Goal: Task Accomplishment & Management: Manage account settings

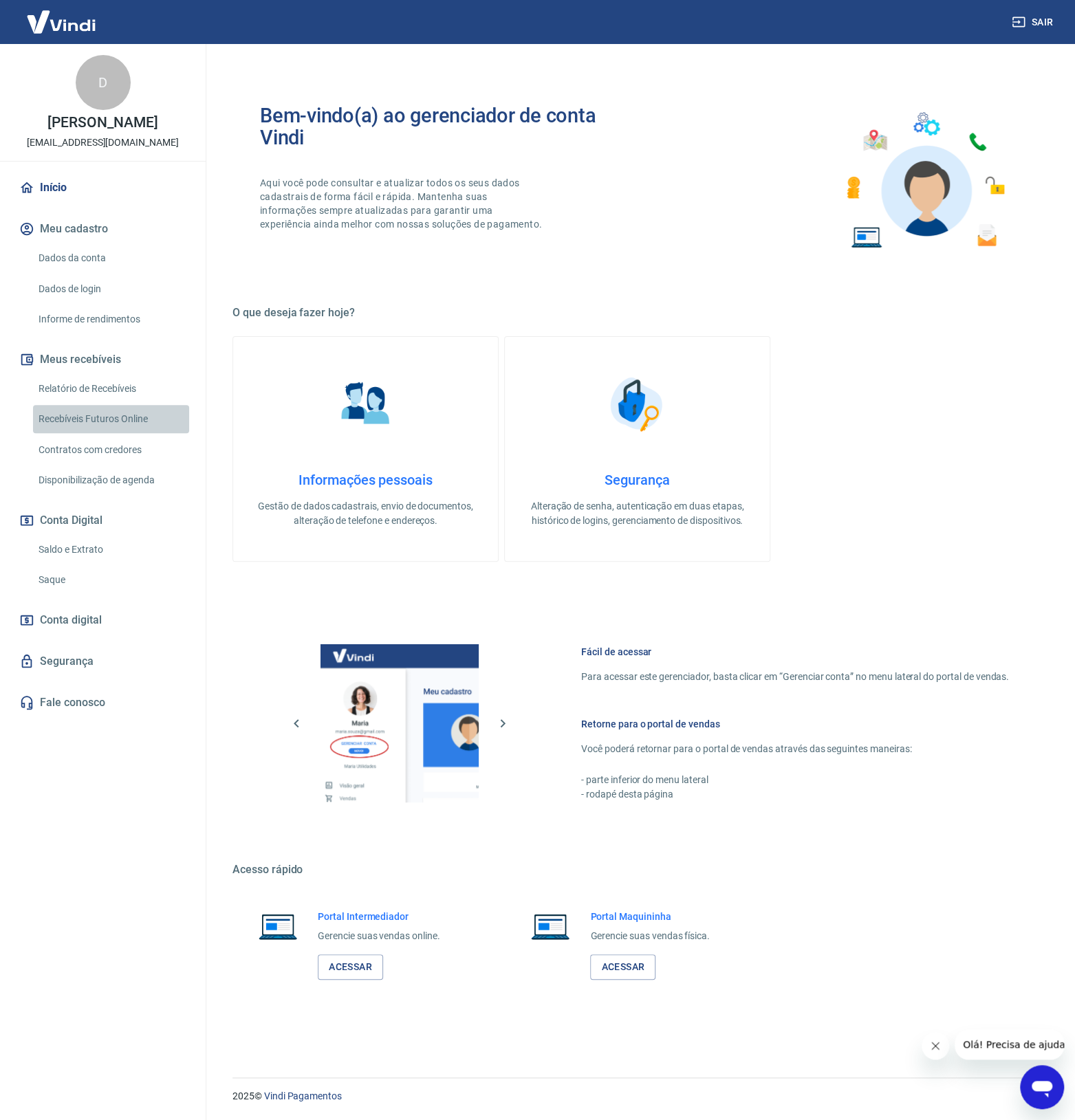
click at [116, 423] on link "Recebíveis Futuros Online" at bounding box center [111, 419] width 156 height 28
click at [105, 608] on link "Conta digital" at bounding box center [102, 620] width 173 height 30
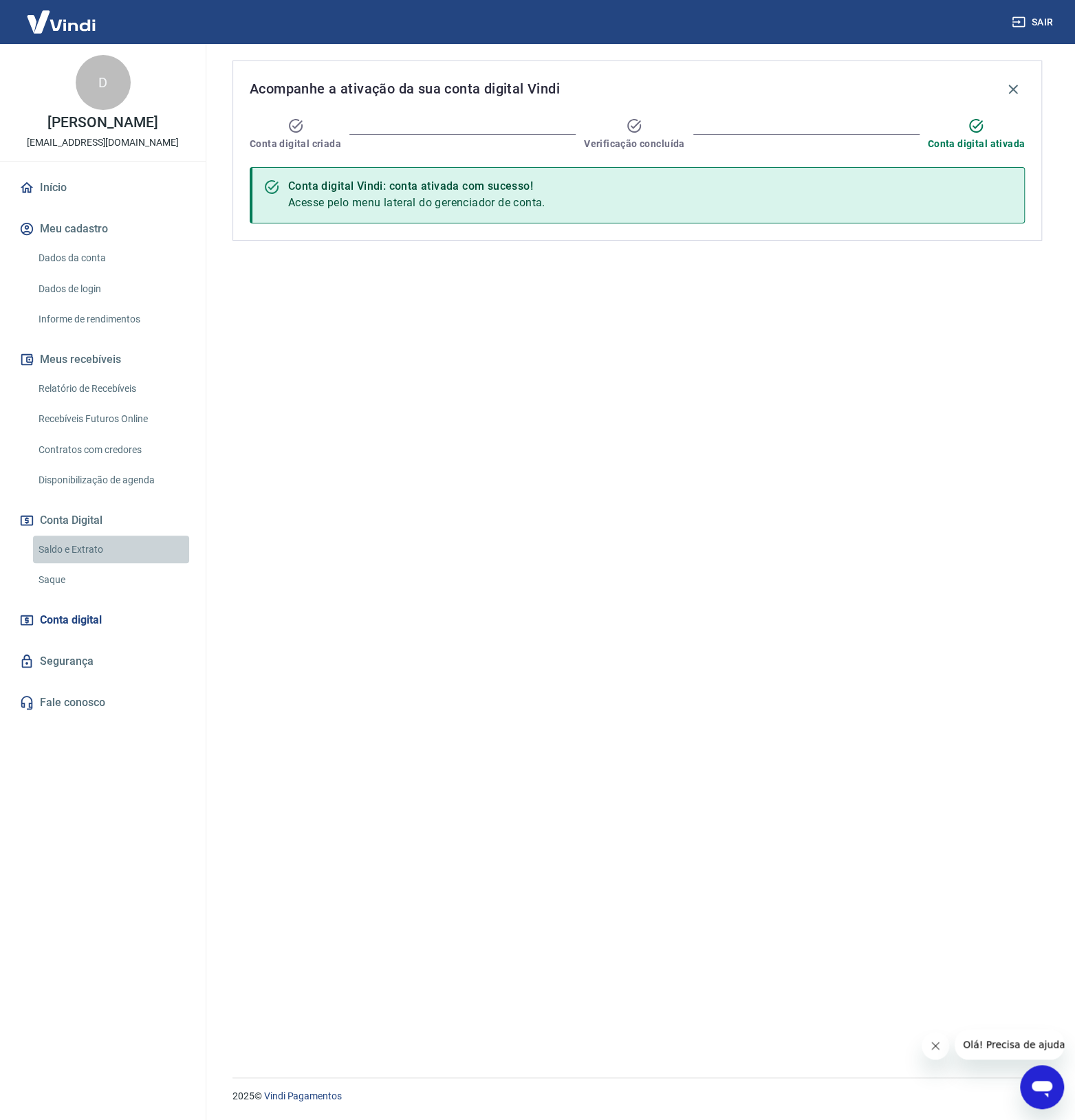
click at [107, 554] on link "Saldo e Extrato" at bounding box center [111, 549] width 156 height 28
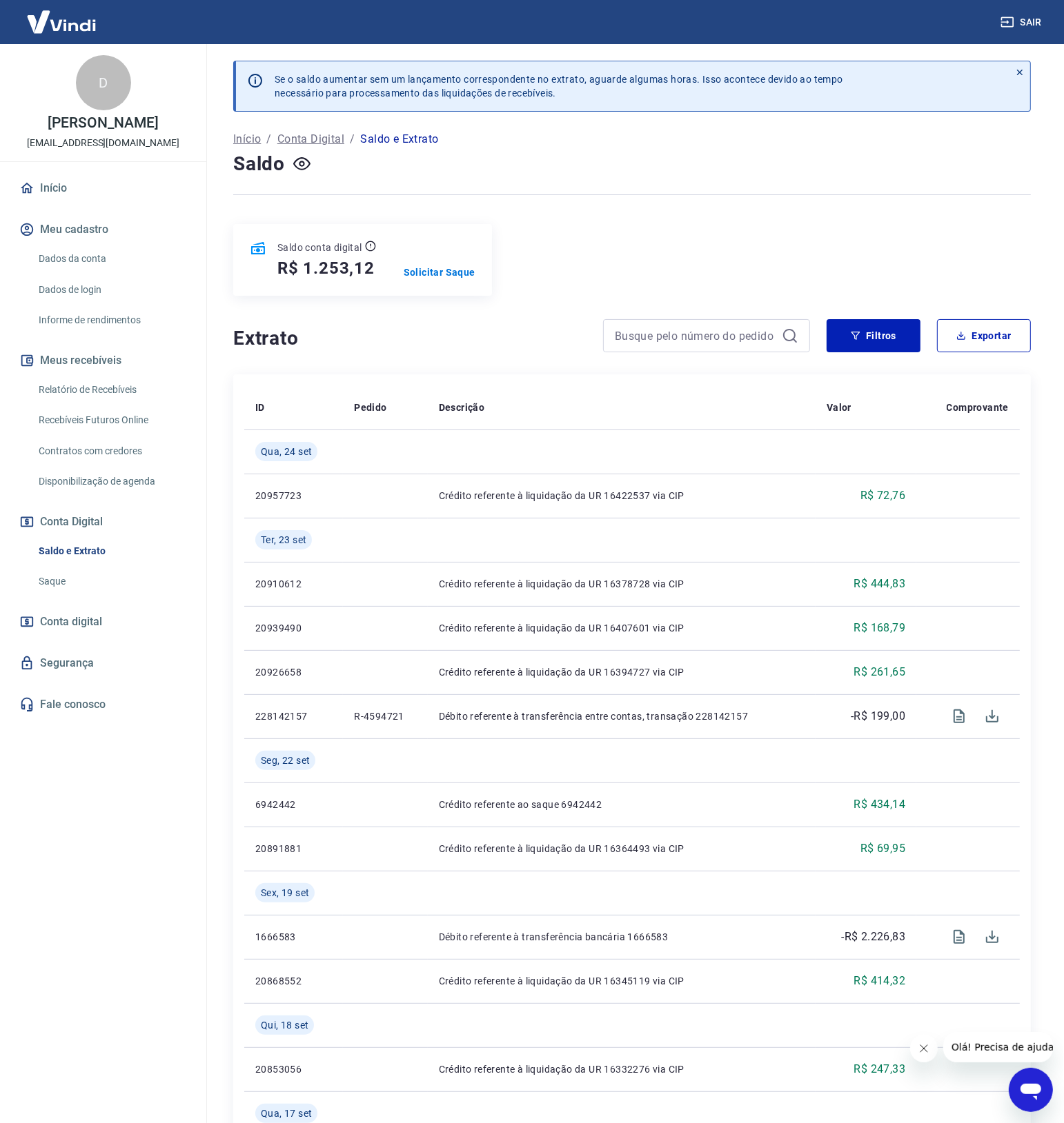
click at [138, 457] on link "Contratos com credores" at bounding box center [111, 451] width 157 height 28
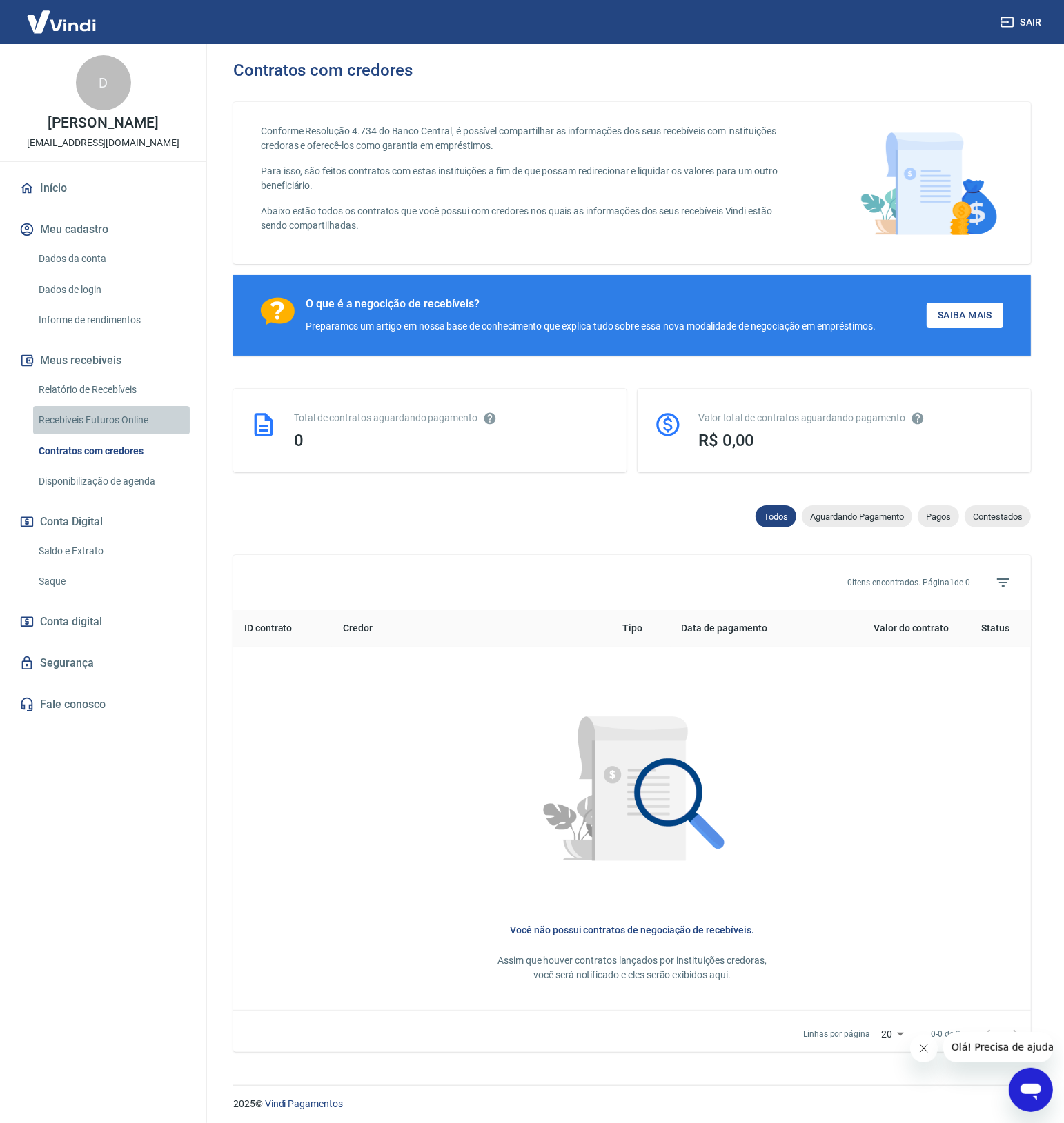
click at [113, 423] on link "Recebíveis Futuros Online" at bounding box center [111, 420] width 157 height 28
click at [119, 266] on link "Dados da conta" at bounding box center [111, 258] width 157 height 28
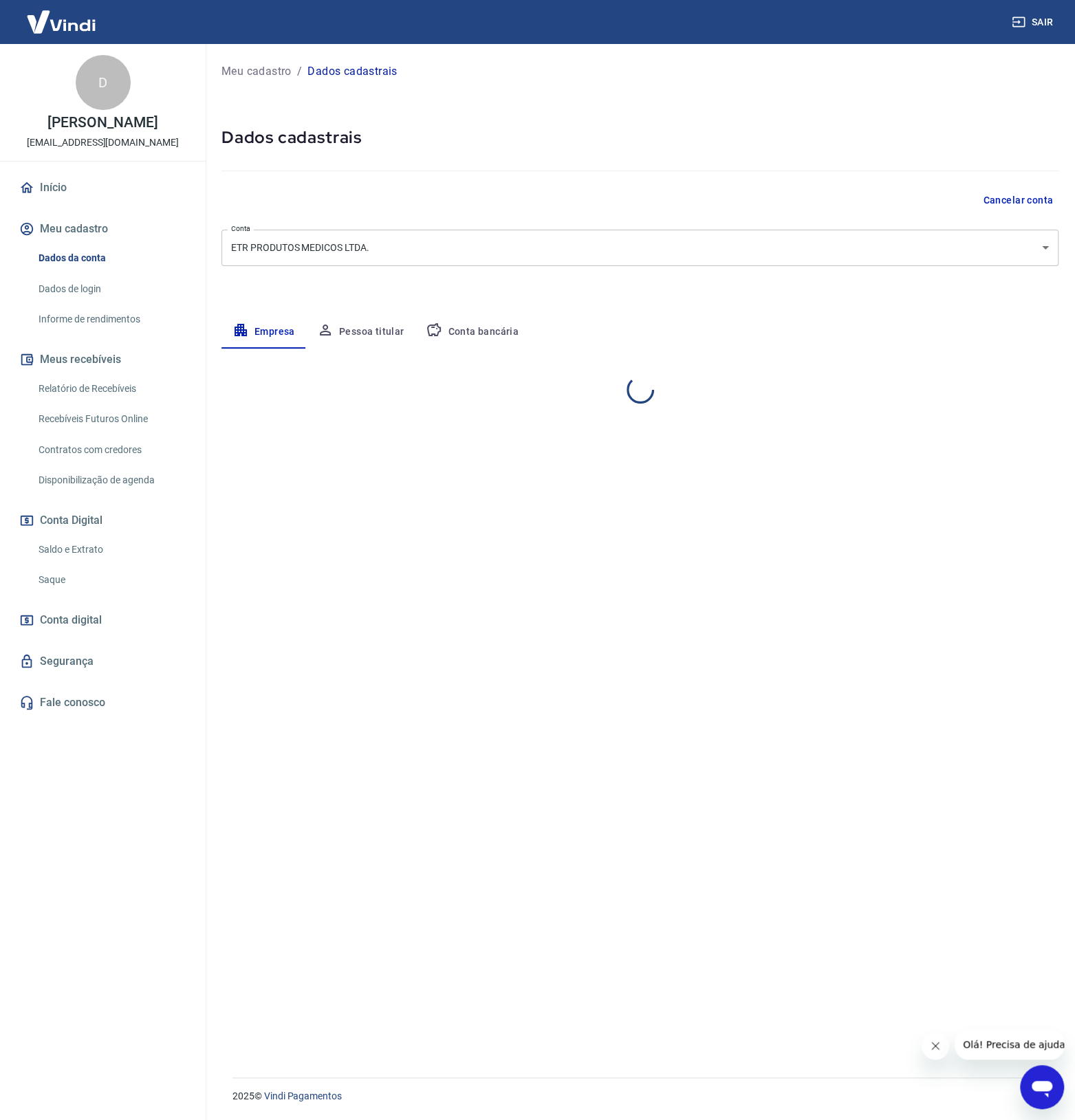
select select "SP"
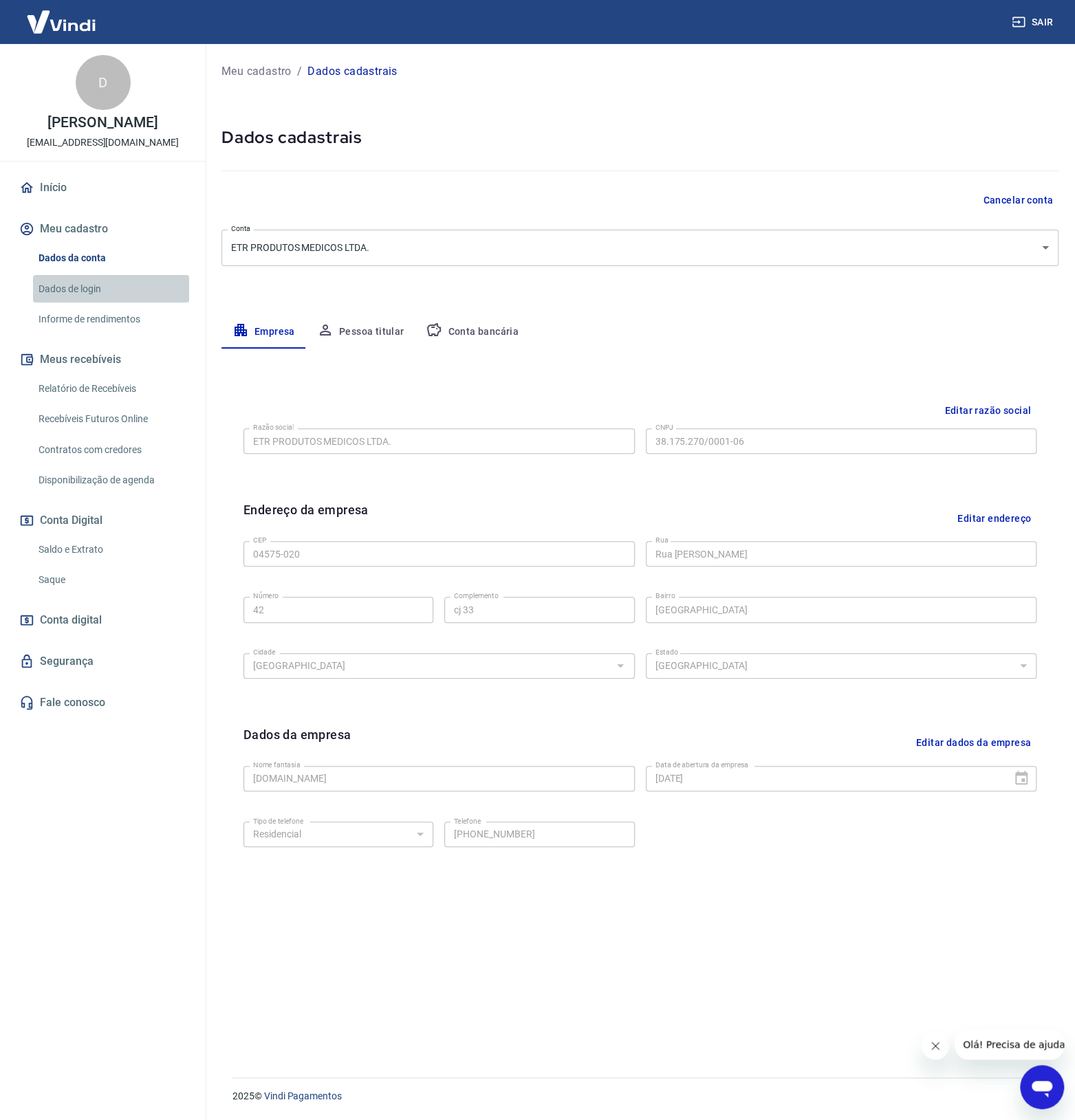
click at [105, 299] on link "Dados de login" at bounding box center [111, 289] width 156 height 28
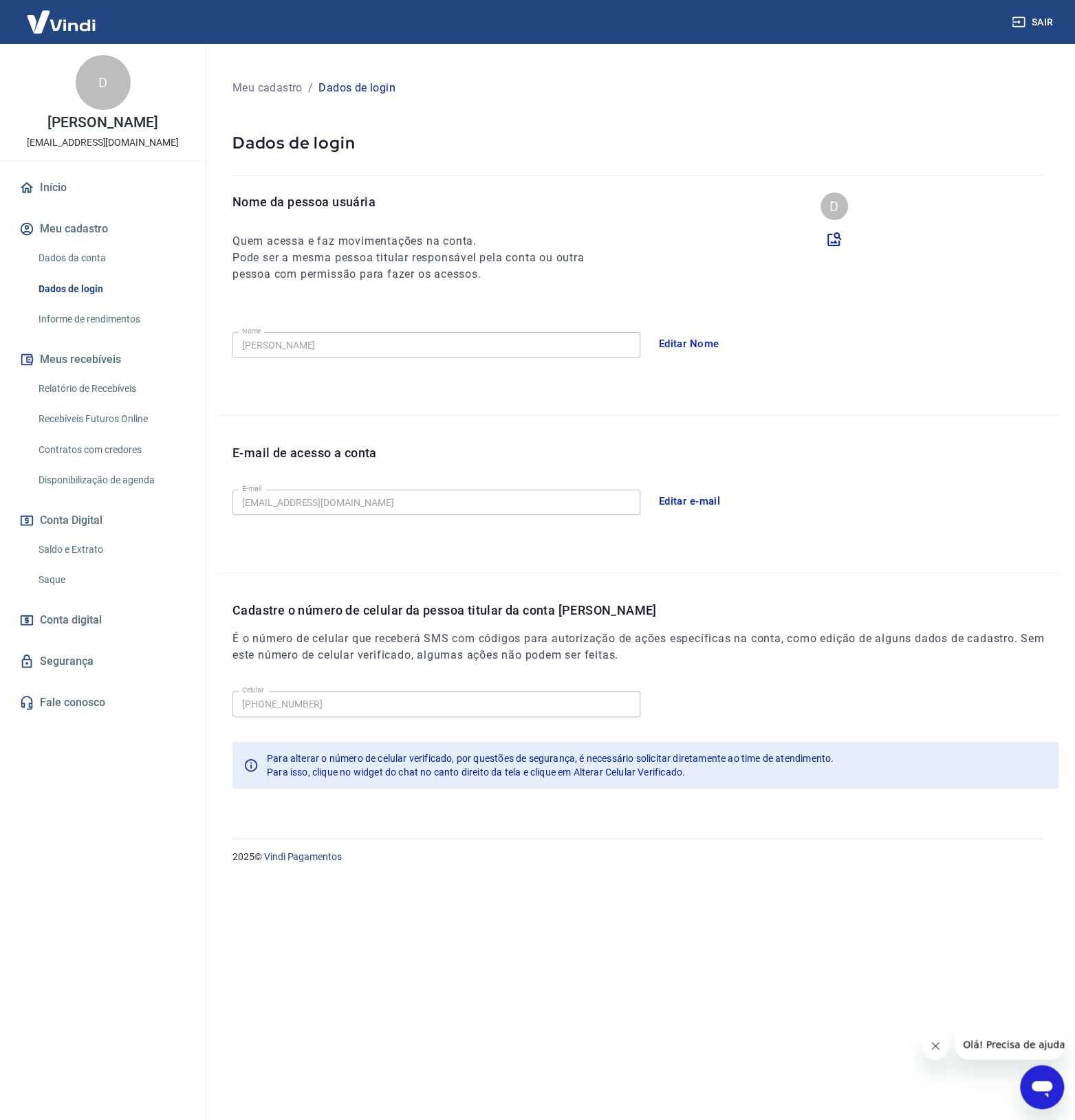
click at [119, 327] on link "Informe de rendimentos" at bounding box center [111, 319] width 156 height 28
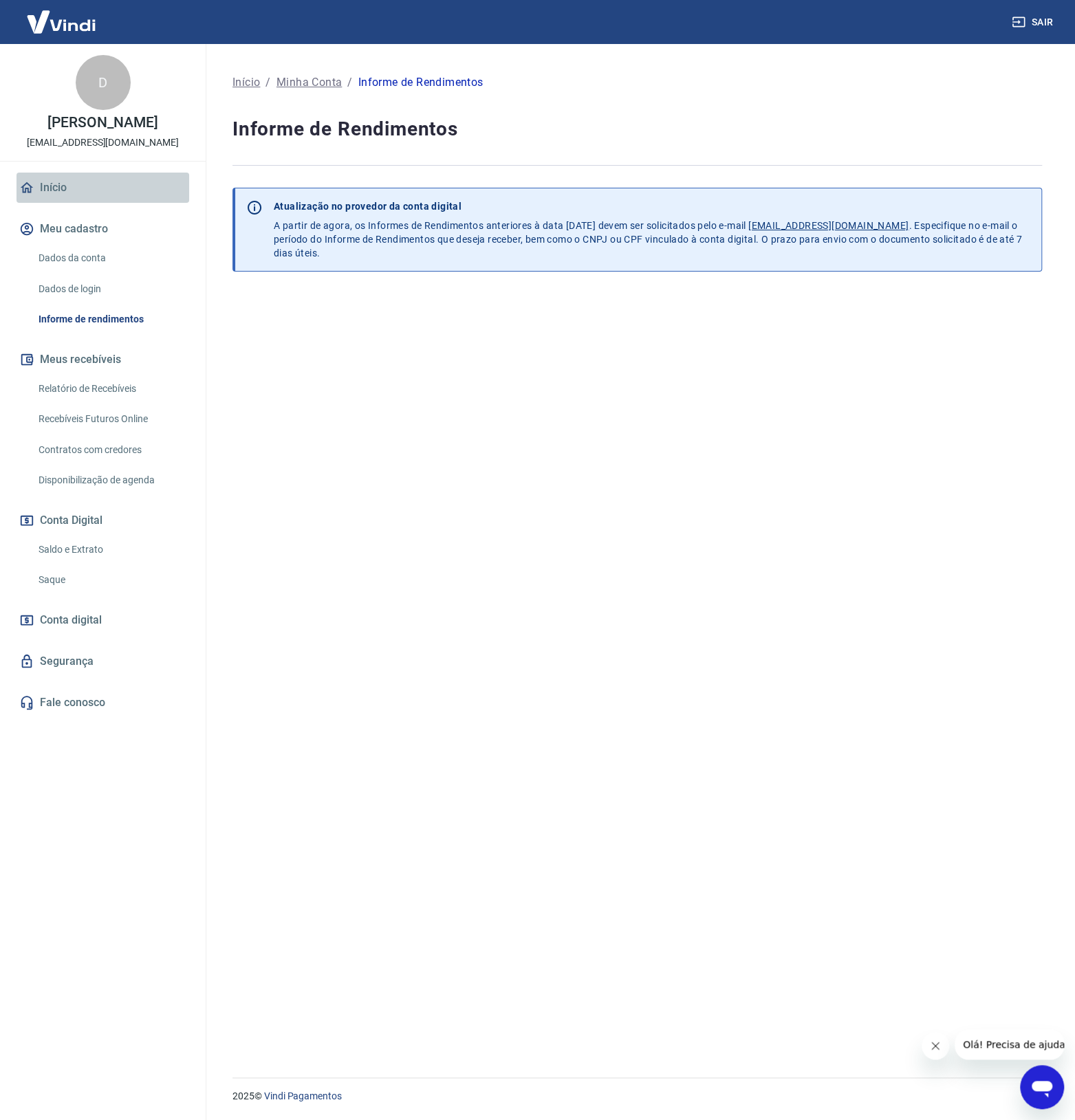
click at [84, 183] on link "Início" at bounding box center [102, 187] width 173 height 30
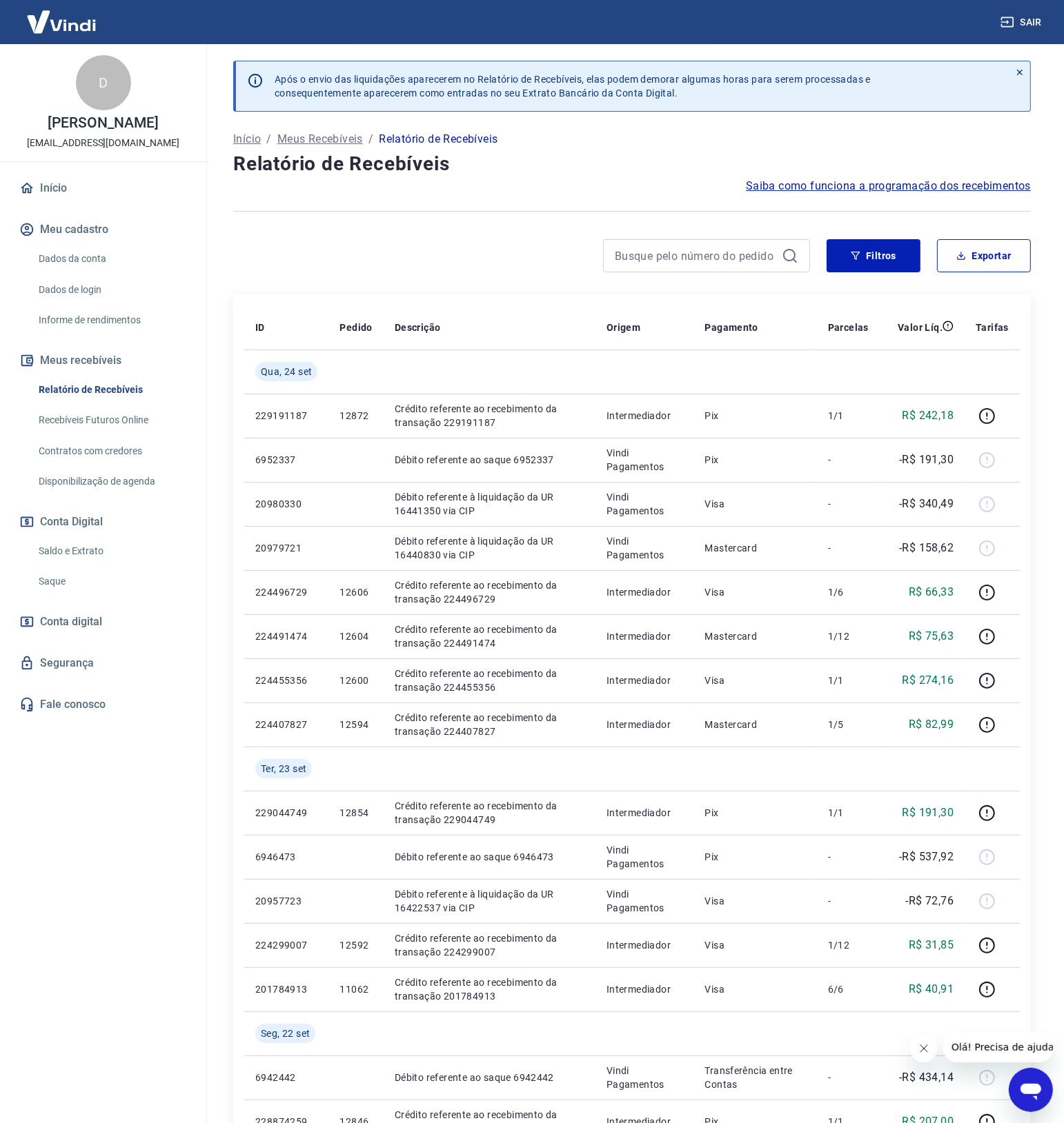
click at [136, 478] on link "Disponibilização de agenda" at bounding box center [111, 481] width 157 height 28
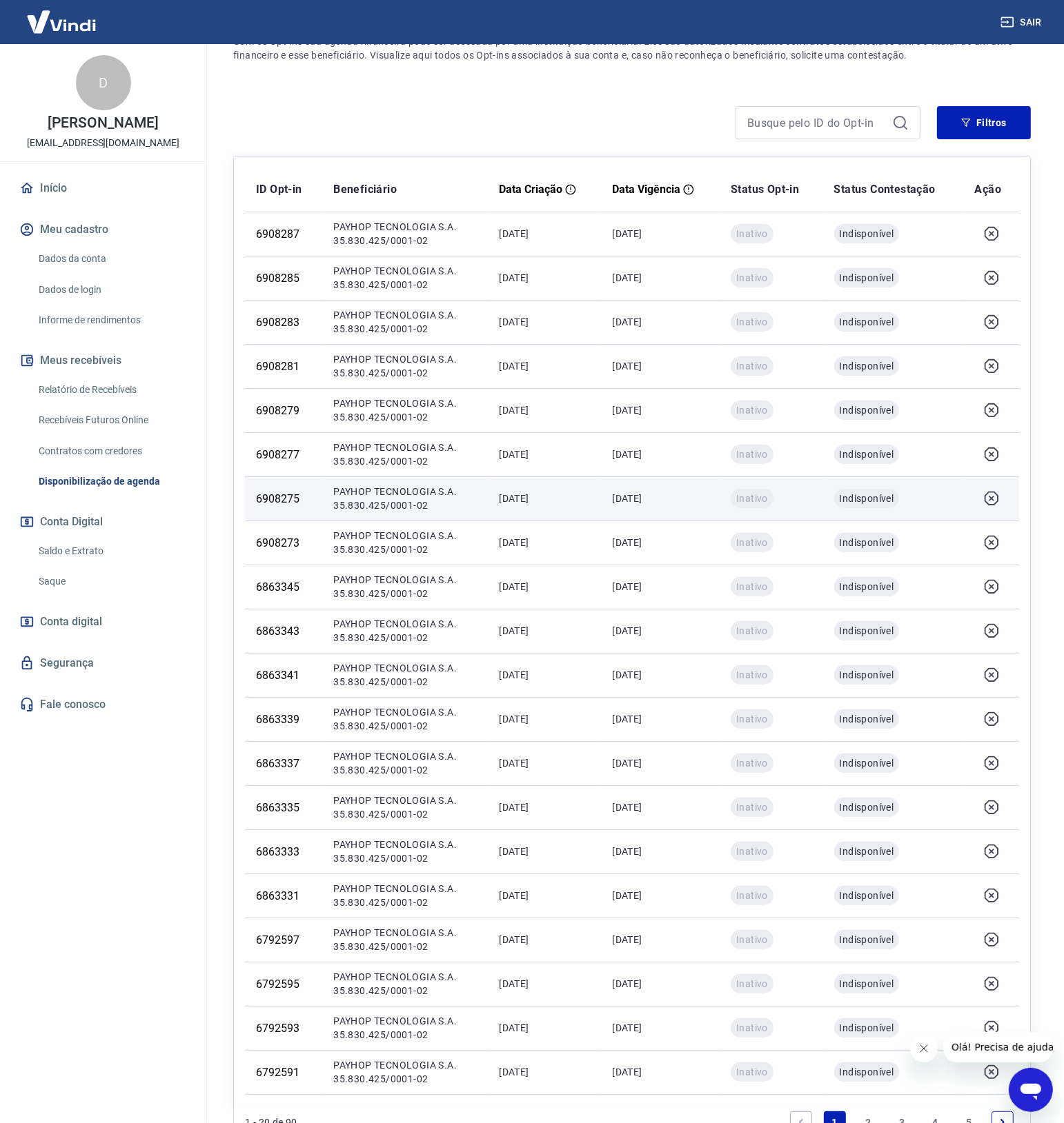
scroll to position [248, 0]
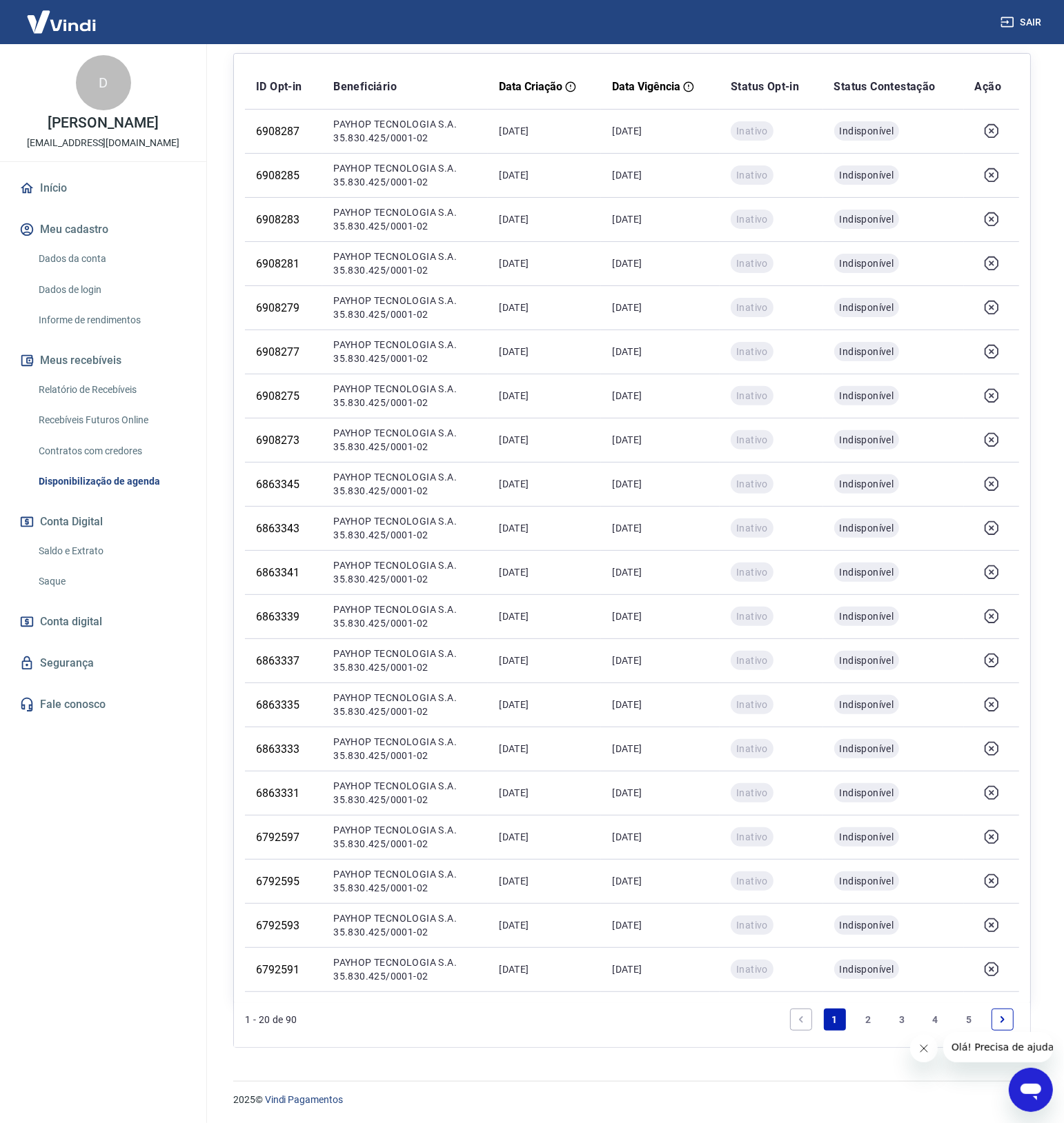
click at [974, 1019] on link "5" at bounding box center [968, 1020] width 22 height 22
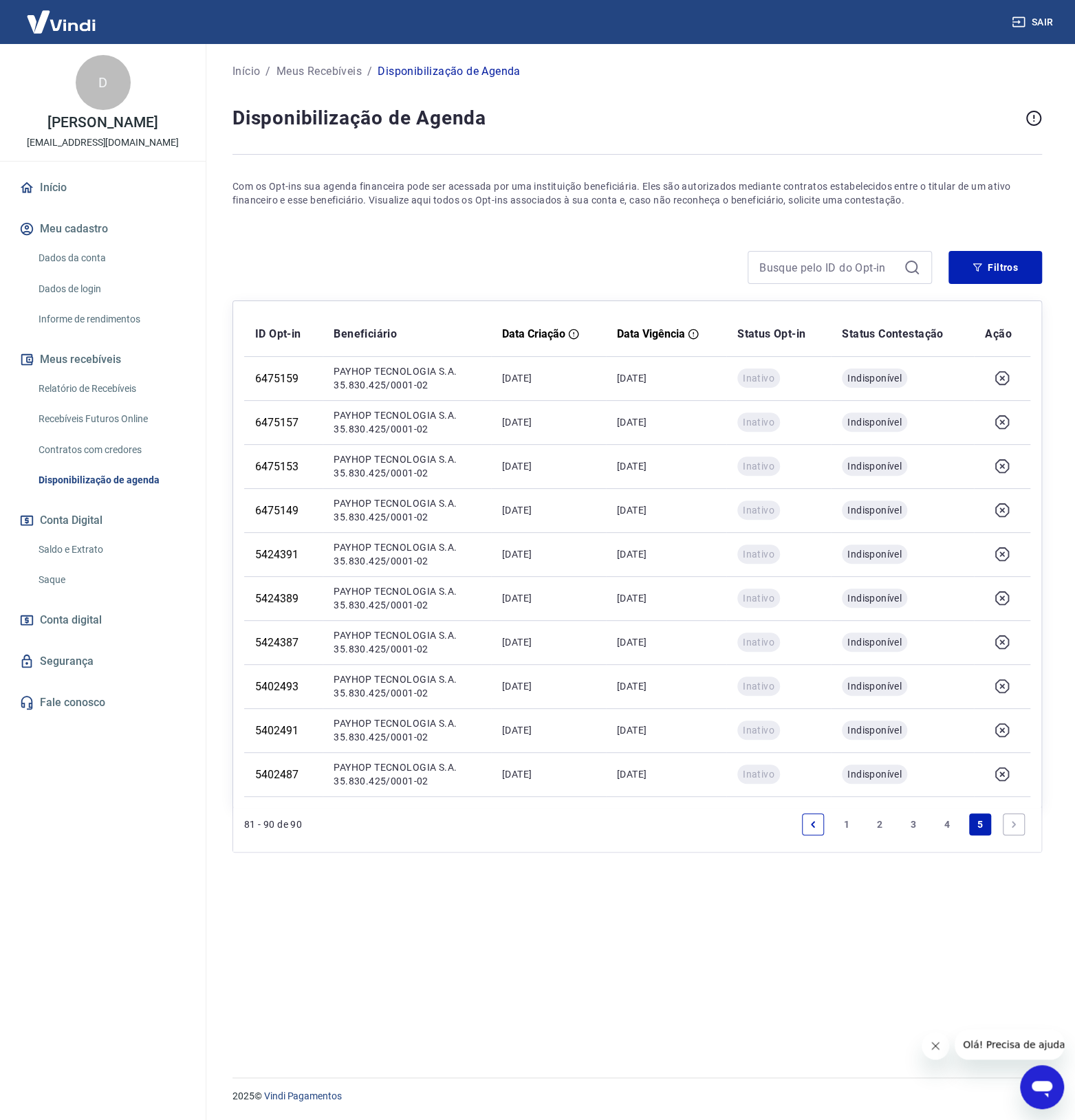
click at [847, 826] on link "1" at bounding box center [847, 825] width 22 height 22
